Goal: Use online tool/utility: Use online tool/utility

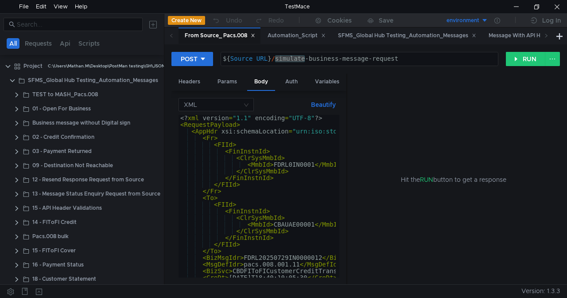
drag, startPoint x: 347, startPoint y: 97, endPoint x: 411, endPoint y: 100, distance: 64.8
click at [411, 100] on as-split "Headers Params Body Auth Variables Other XML Beautify <? xml version = "1.1" en…" at bounding box center [365, 179] width 389 height 211
drag, startPoint x: 346, startPoint y: 95, endPoint x: 414, endPoint y: 97, distance: 68.3
click at [414, 97] on as-split "Headers Params Body Auth Variables Other XML Beautify <? xml version = "1.1" en…" at bounding box center [365, 179] width 389 height 211
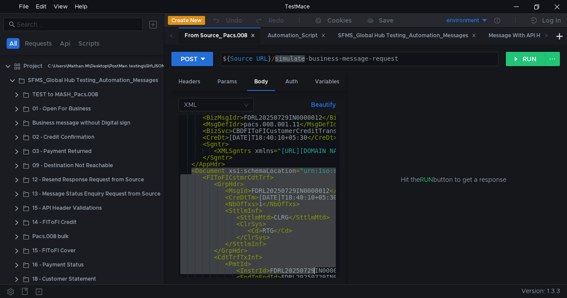
scroll to position [140, 0]
drag, startPoint x: 192, startPoint y: 174, endPoint x: 316, endPoint y: 273, distance: 158.3
click at [316, 273] on div "<Document xsi:schemaLocation="urn:iso:std:iso:20022:tech:xsd:pacs.008.001.11 pa…" at bounding box center [259, 196] width 161 height 163
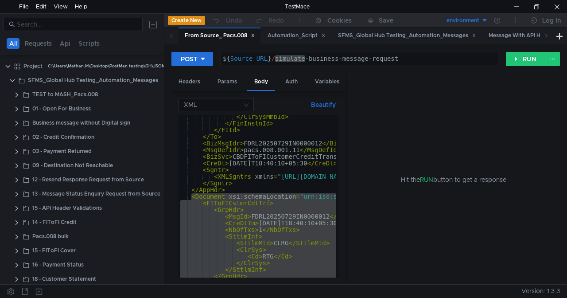
scroll to position [114, 0]
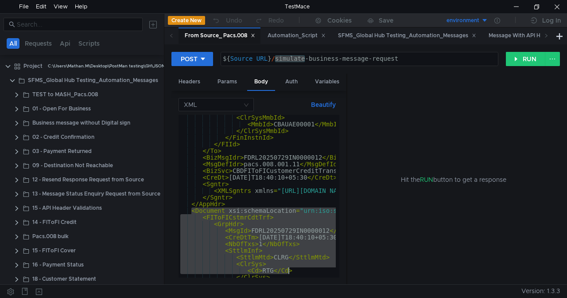
scroll to position [100, 0]
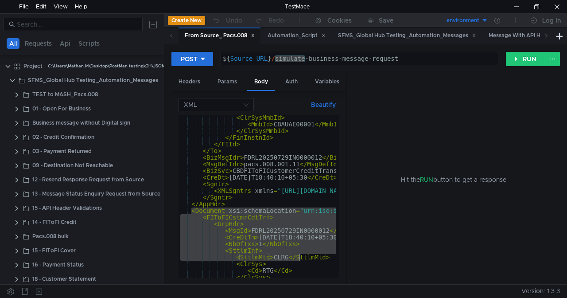
drag, startPoint x: 191, startPoint y: 213, endPoint x: 298, endPoint y: 258, distance: 117.0
click at [214, 210] on div "< ClrSysMmbId > < MmbId > CBAUAE00001 </ MmbId > </ ClrSysMmbId > </ FinInstnId…" at bounding box center [257, 196] width 157 height 163
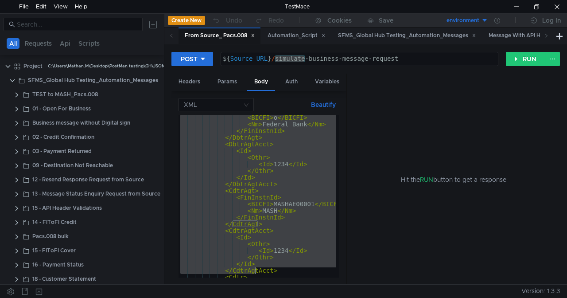
scroll to position [678, 0]
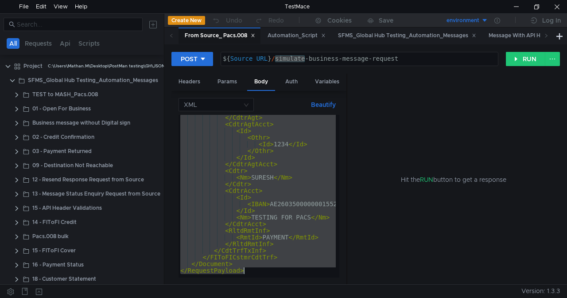
drag, startPoint x: 192, startPoint y: 210, endPoint x: 243, endPoint y: 269, distance: 77.3
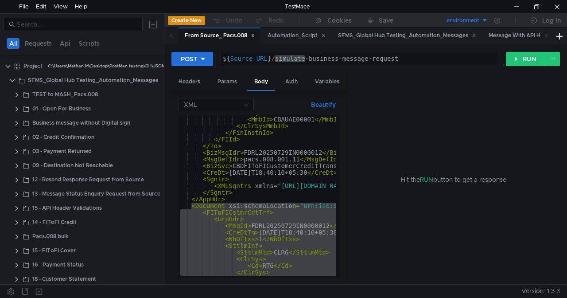
scroll to position [127, 0]
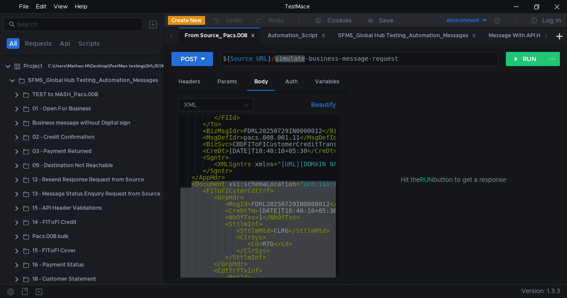
click at [220, 183] on div "</ FIId > </ To > < BizMsgIdr > FDRL20250729IN0000012 </ BizMsgIdr > < MsgDefId…" at bounding box center [257, 196] width 157 height 163
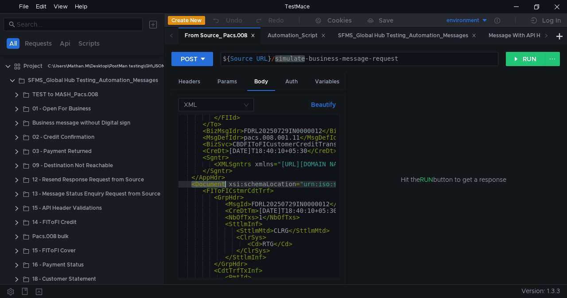
drag, startPoint x: 192, startPoint y: 184, endPoint x: 225, endPoint y: 184, distance: 33.2
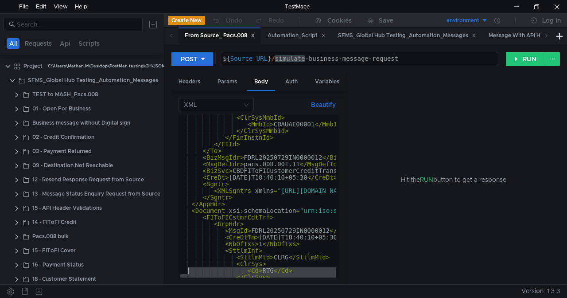
scroll to position [100, 0]
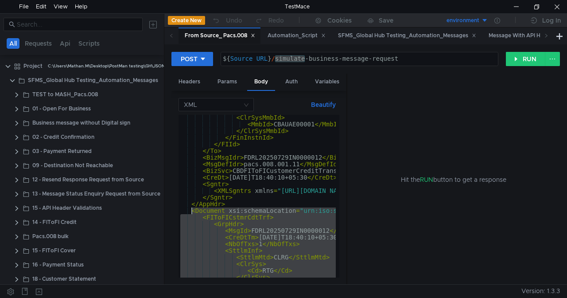
drag, startPoint x: 231, startPoint y: 262, endPoint x: 193, endPoint y: 208, distance: 66.1
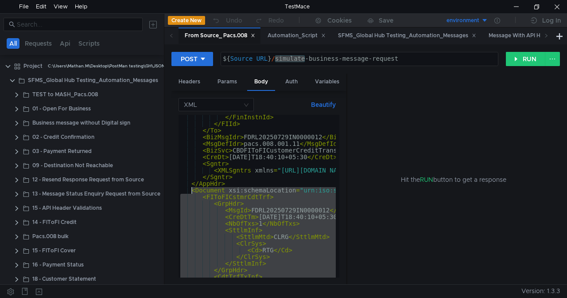
scroll to position [128, 0]
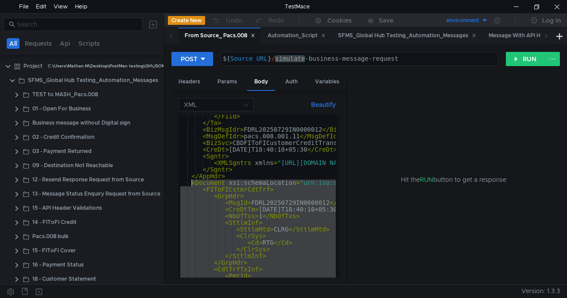
click at [265, 201] on div "</ FIId > </ To > < BizMsgIdr > FDRL20250729IN0000012 </ BizMsgIdr > < MsgDefId…" at bounding box center [257, 196] width 157 height 163
type textarea "<MsgId>FDRL20250729IN0000012</MsgId>"
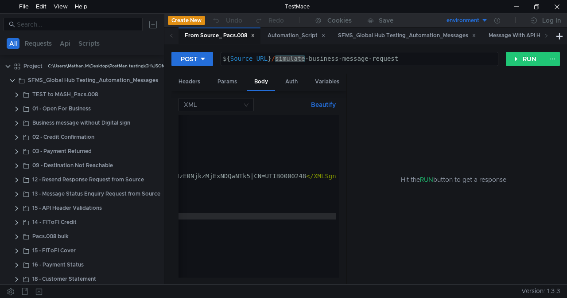
scroll to position [0, 1490]
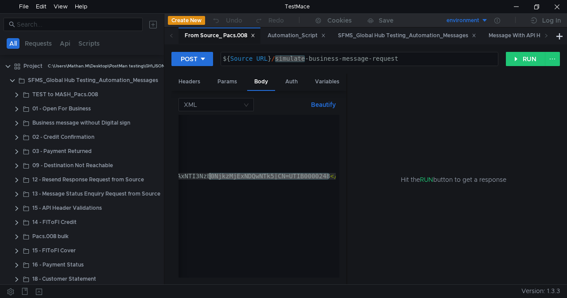
drag, startPoint x: 269, startPoint y: 176, endPoint x: 319, endPoint y: 176, distance: 50.1
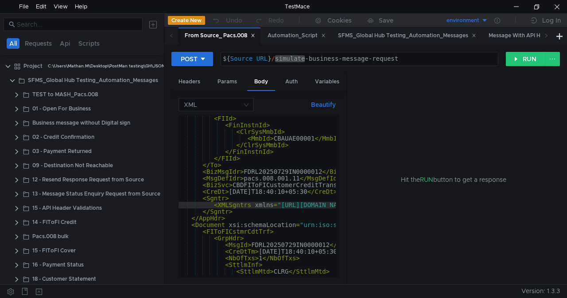
scroll to position [85, 0]
drag, startPoint x: 251, startPoint y: 206, endPoint x: 219, endPoint y: 208, distance: 32.4
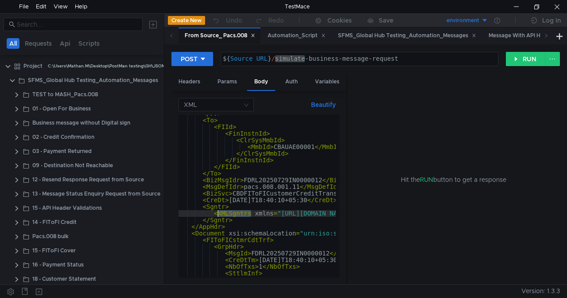
scroll to position [78, 0]
drag, startPoint x: 347, startPoint y: 105, endPoint x: 391, endPoint y: 105, distance: 44.3
click at [391, 105] on as-split "Headers Params Body Auth Variables Other XML Beautify <XMLSgntrs xmlns="[URL][D…" at bounding box center [365, 179] width 389 height 211
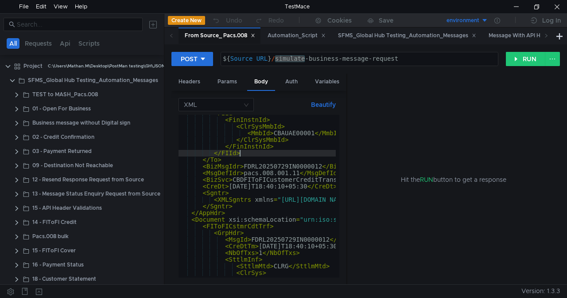
scroll to position [94, 0]
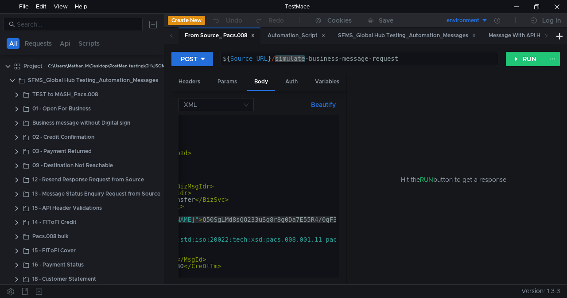
scroll to position [0, 0]
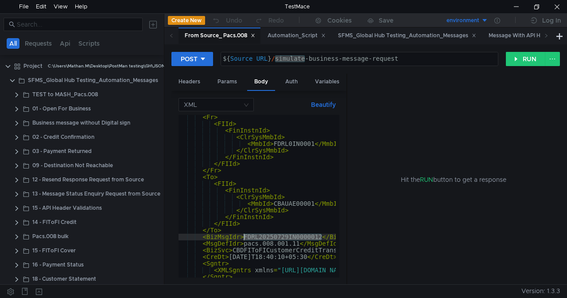
scroll to position [18, 0]
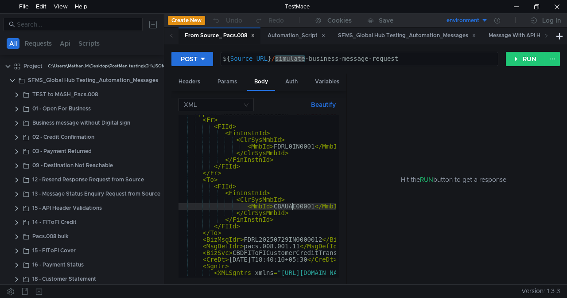
type textarea "<MmbId>CBAUAE00001</MmbId>"
